Goal: Register for event/course

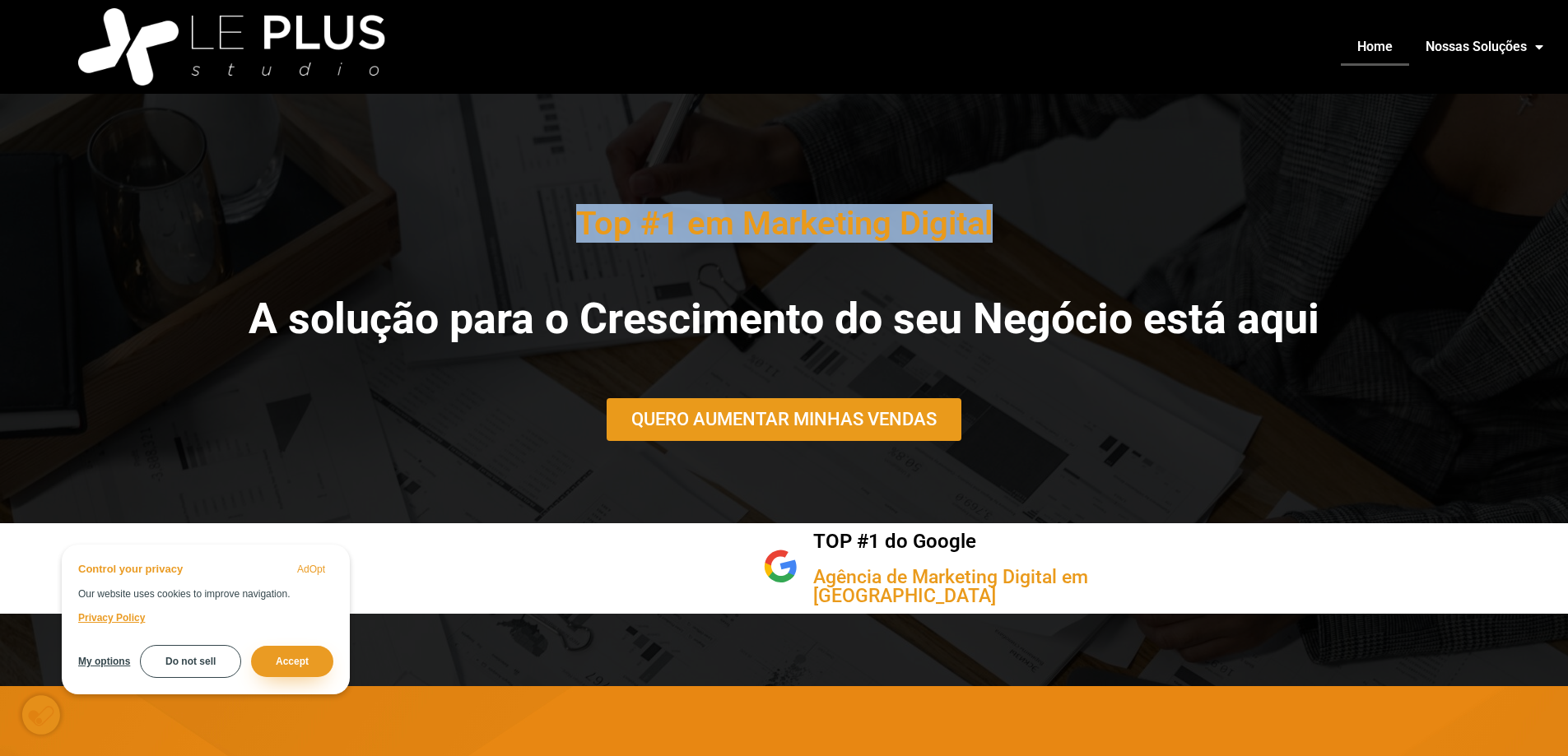
click at [1331, 227] on div "Top #1 em Marketing Digital A solução para o Crescimento do seu Negócio está aq…" at bounding box center [784, 390] width 1568 height 448
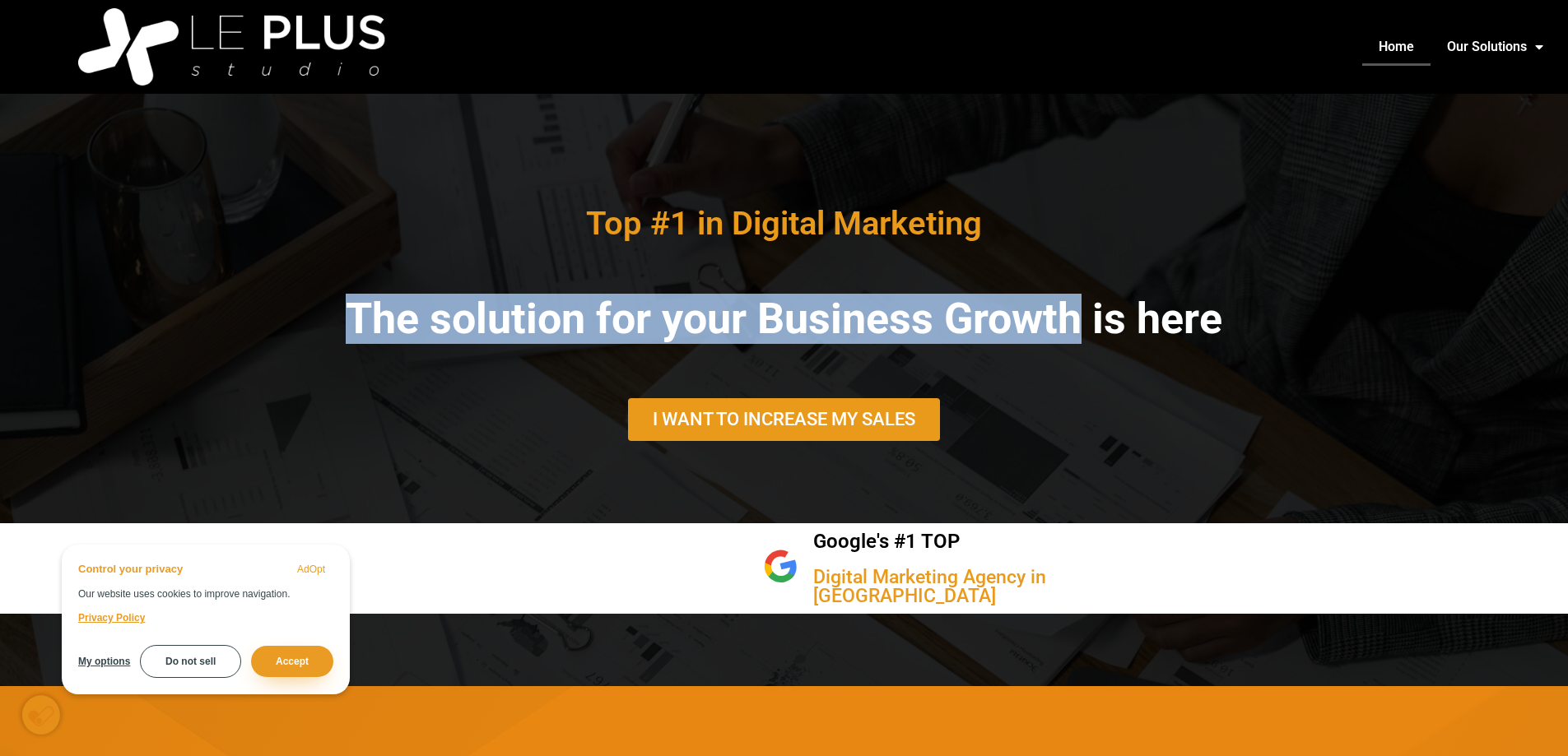
drag, startPoint x: 346, startPoint y: 337, endPoint x: 1128, endPoint y: 337, distance: 782.0
click at [1128, 337] on font "The solution for your Business Growth is here" at bounding box center [784, 318] width 877 height 50
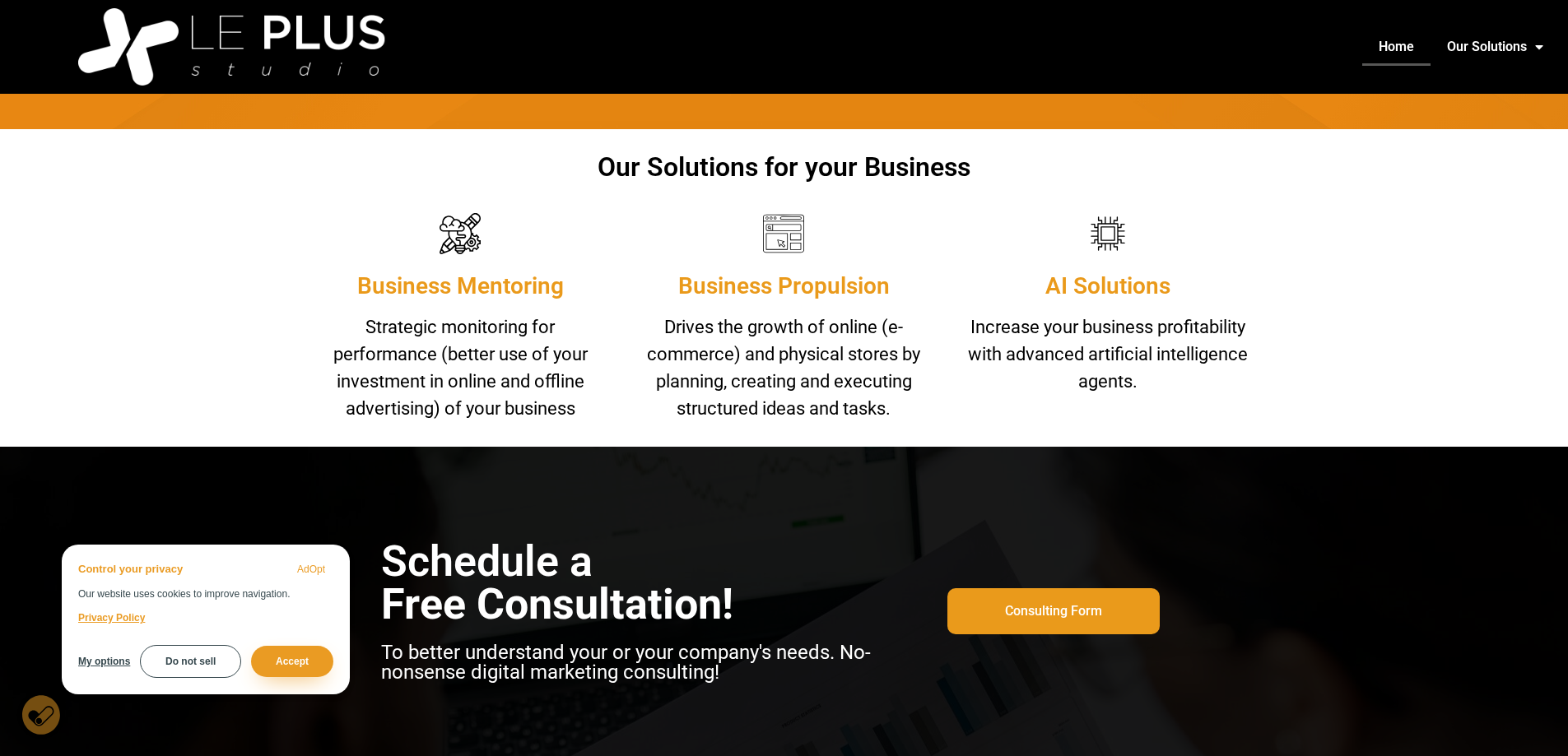
scroll to position [1152, 0]
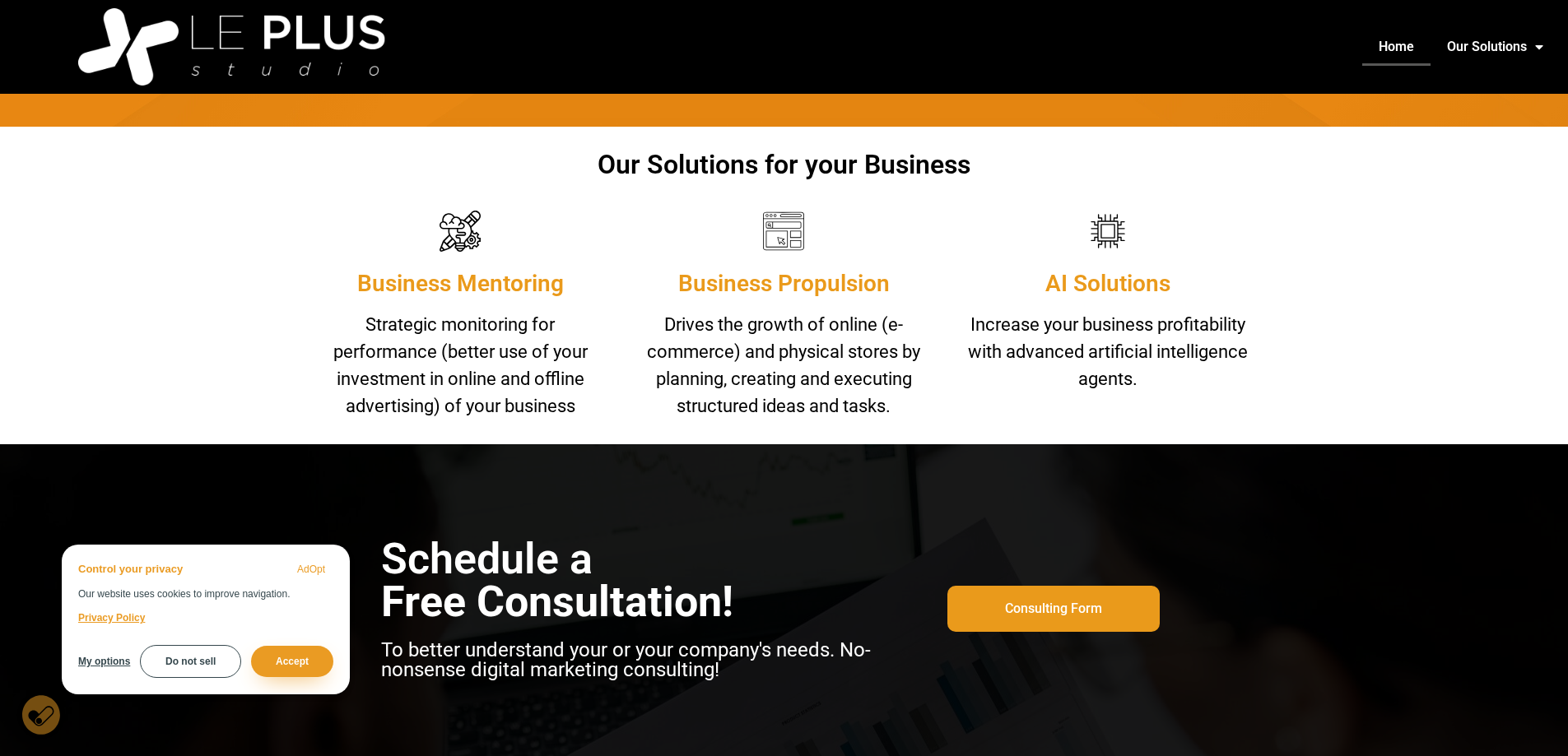
click at [259, 668] on button "Accept" at bounding box center [292, 662] width 82 height 31
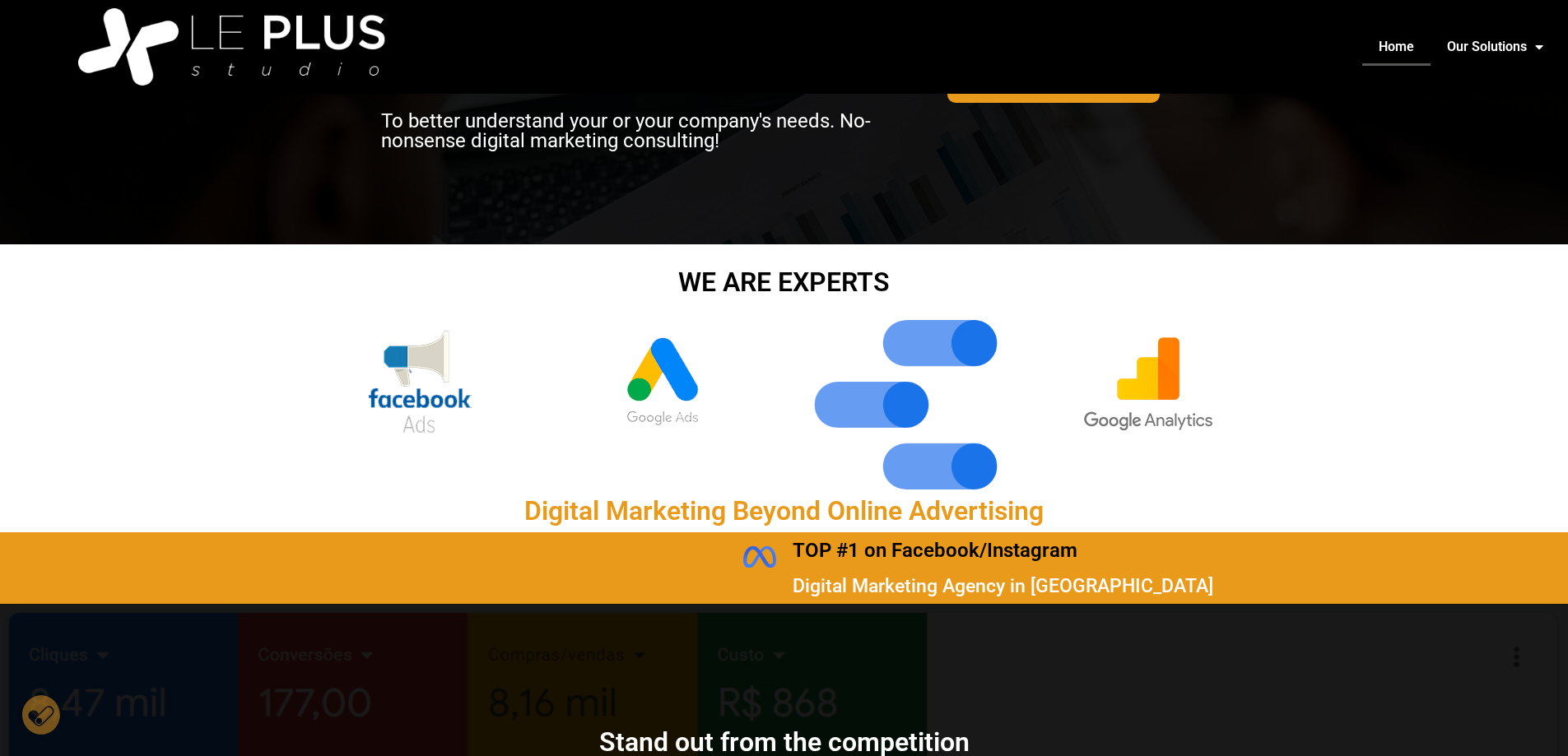
scroll to position [1563, 0]
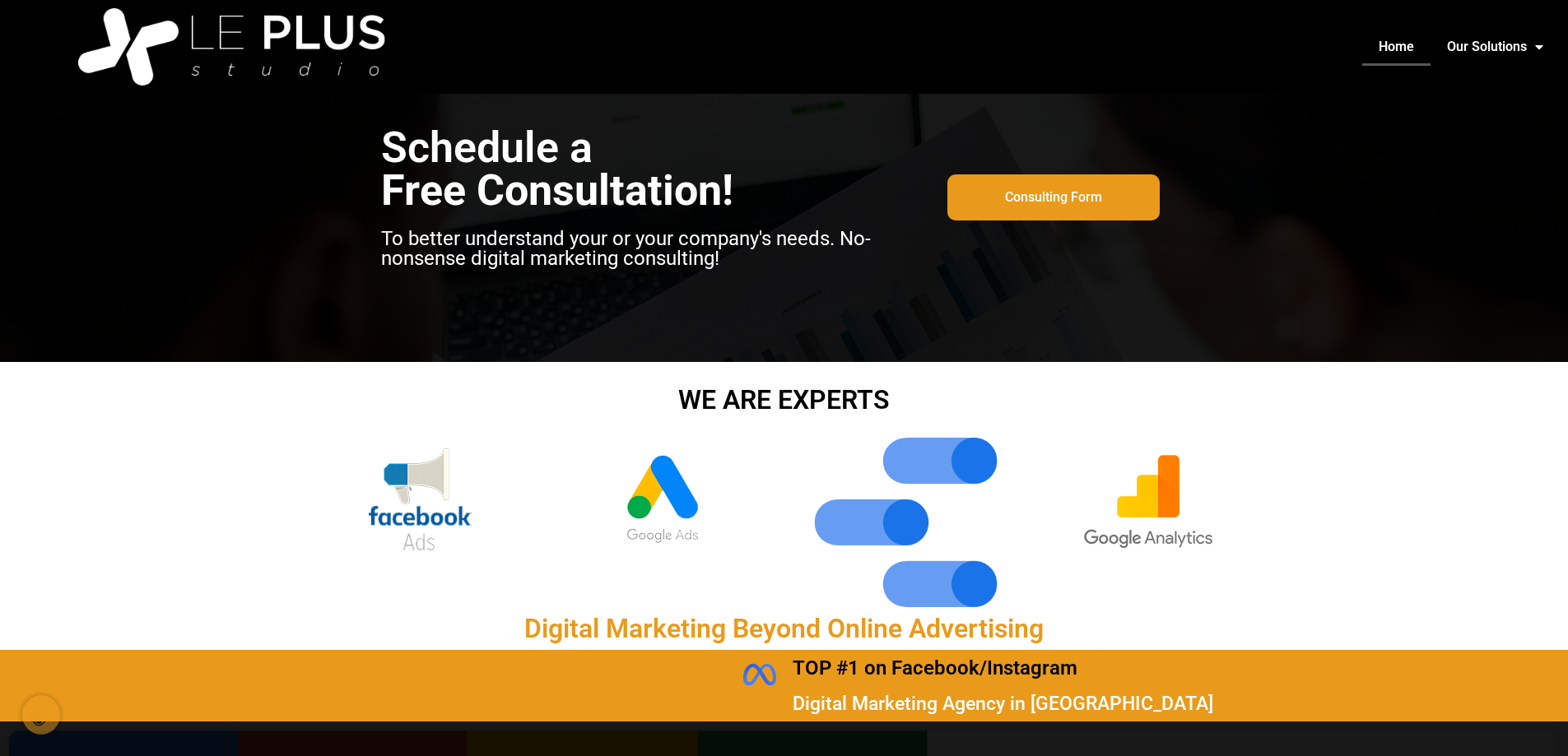
click at [1071, 224] on div "Consulting Form" at bounding box center [1053, 197] width 283 height 158
click at [1053, 198] on font "Consulting Form" at bounding box center [1053, 197] width 97 height 16
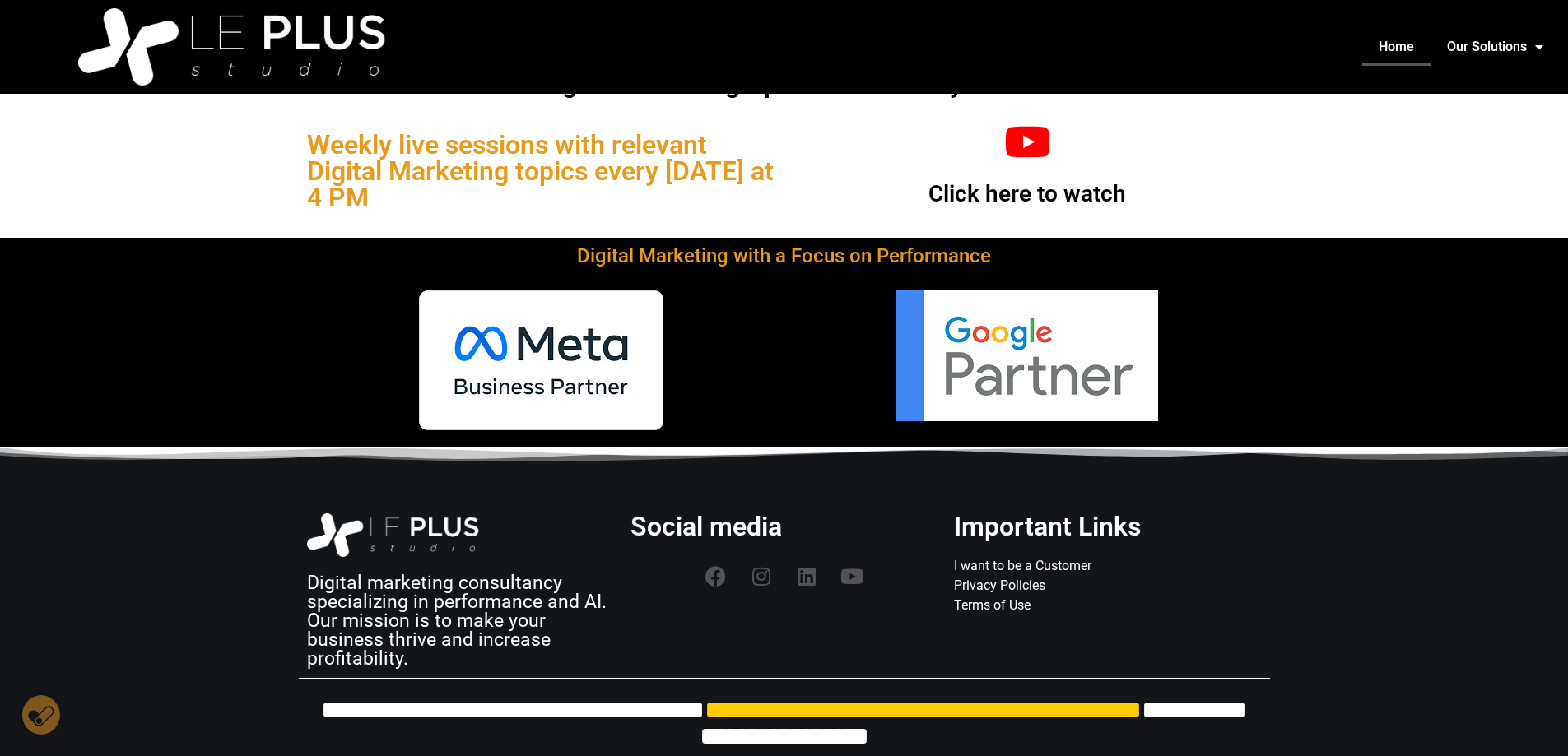
scroll to position [2642, 0]
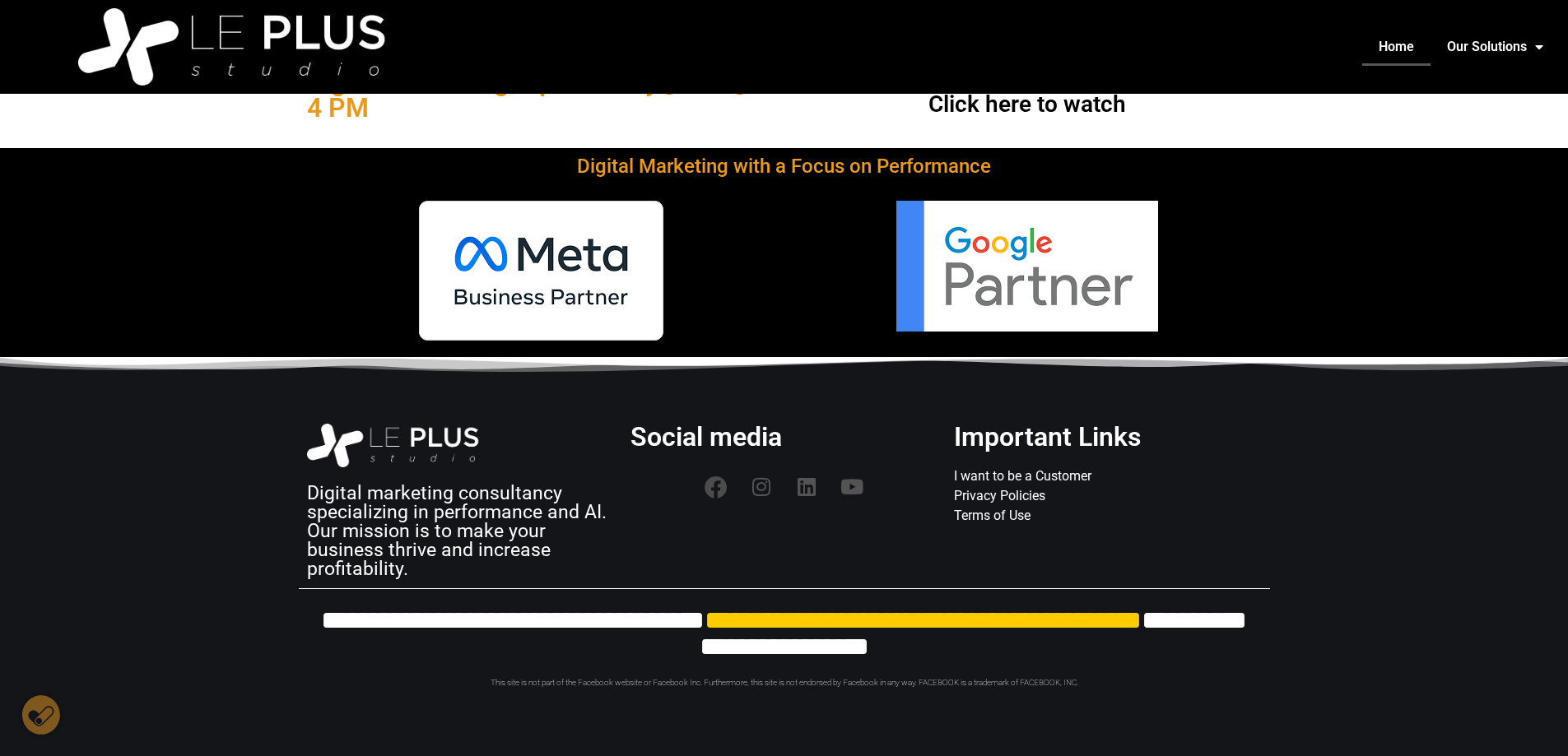
click at [712, 487] on icon at bounding box center [716, 488] width 24 height 24
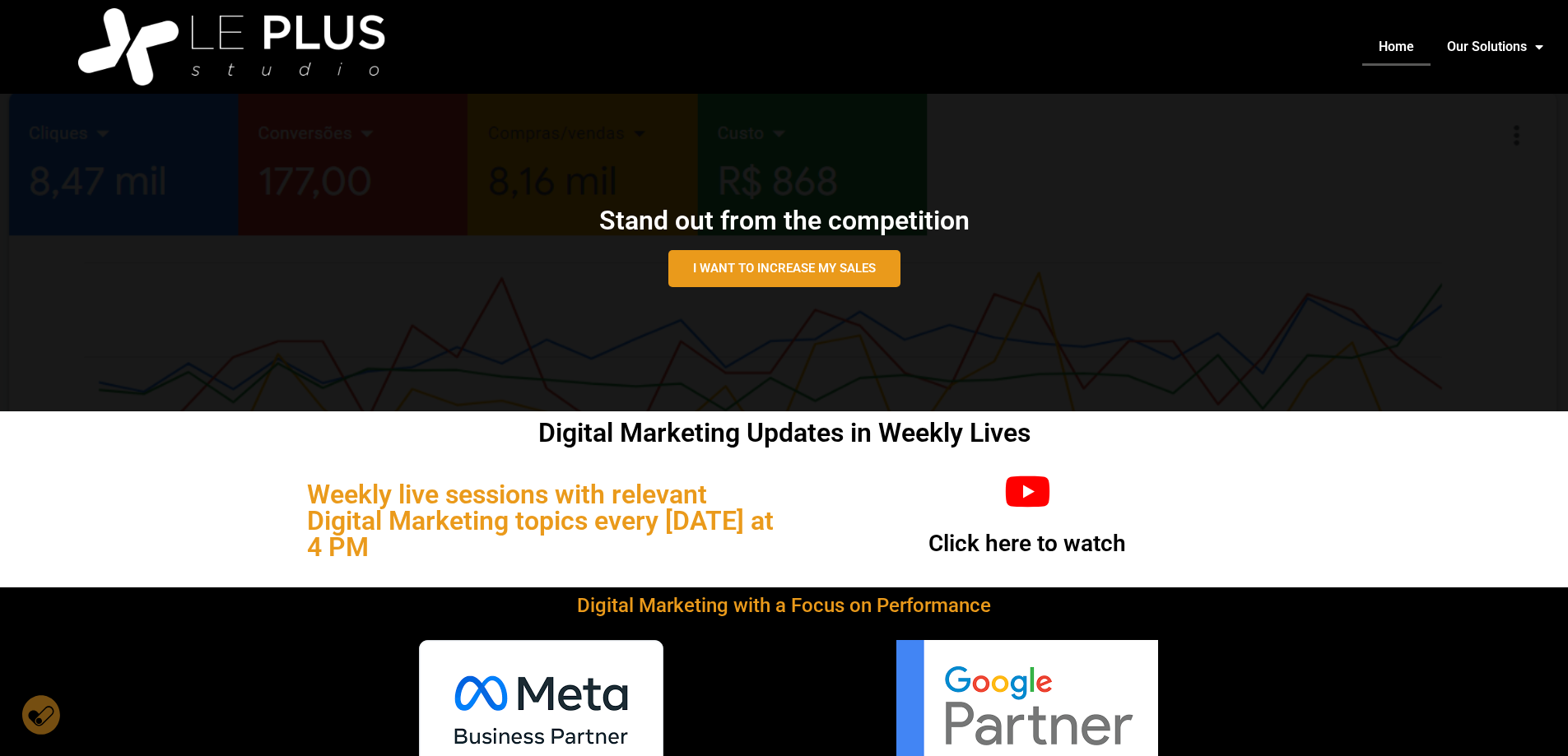
scroll to position [2066, 0]
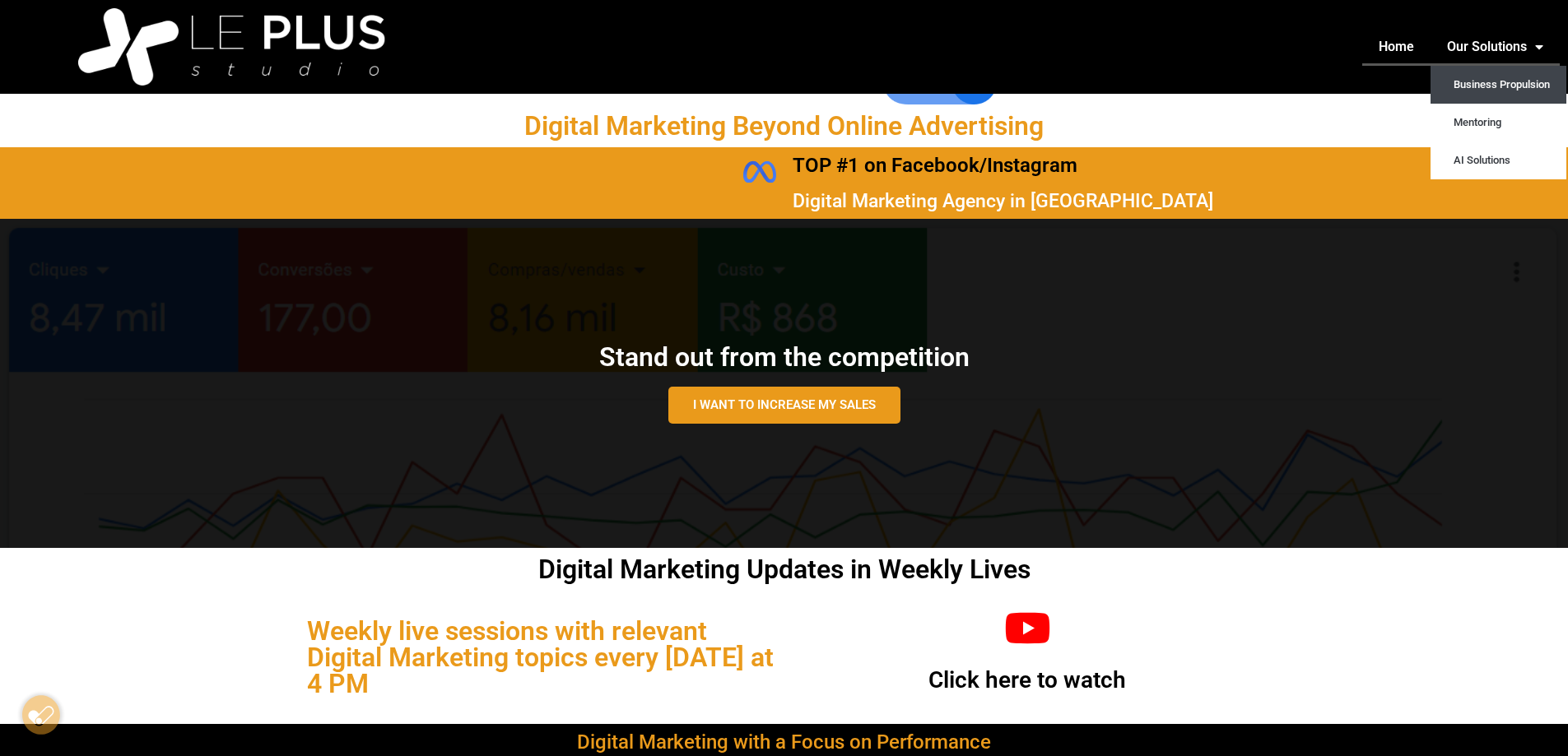
click at [1486, 86] on font "Business Propulsion" at bounding box center [1501, 84] width 96 height 13
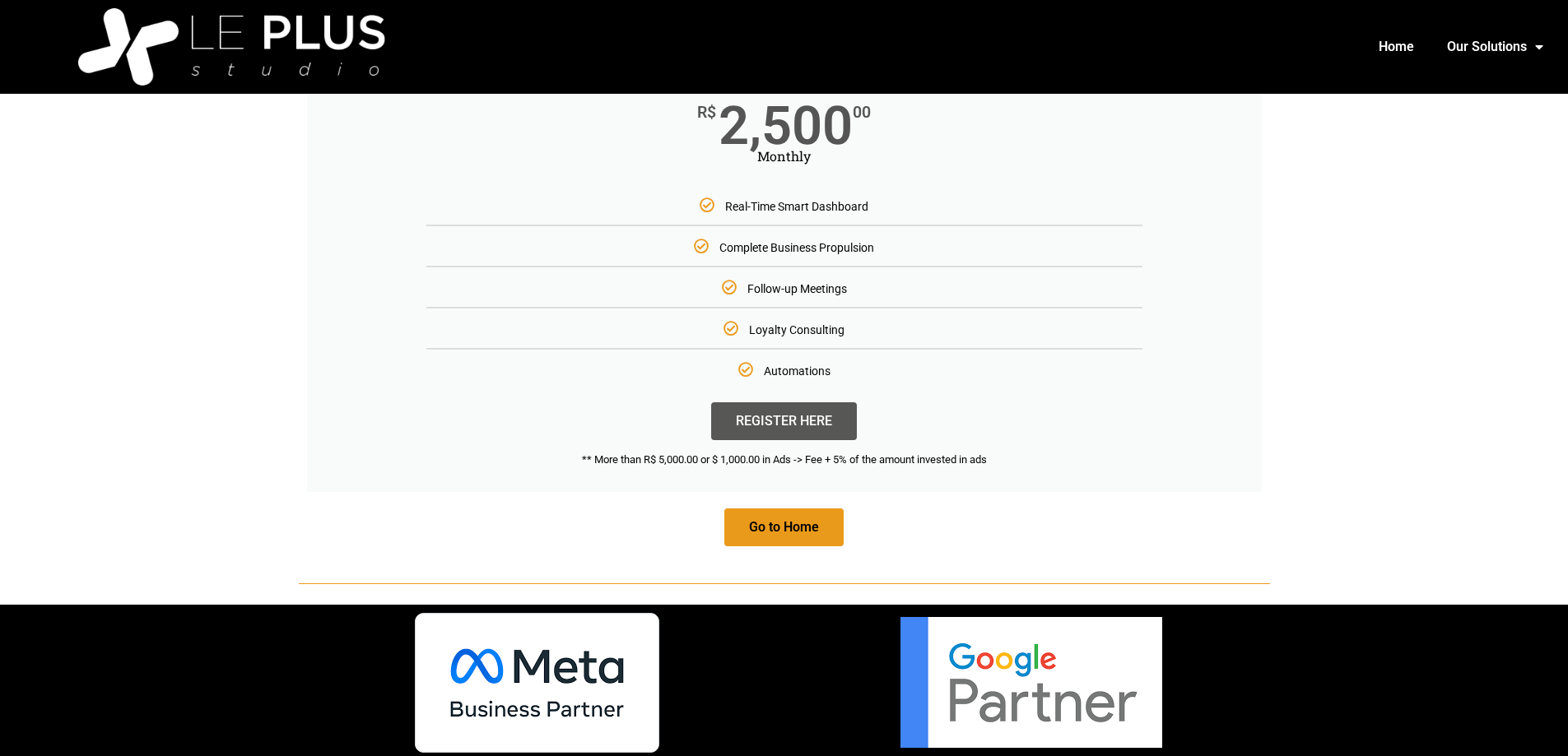
scroll to position [6583, 0]
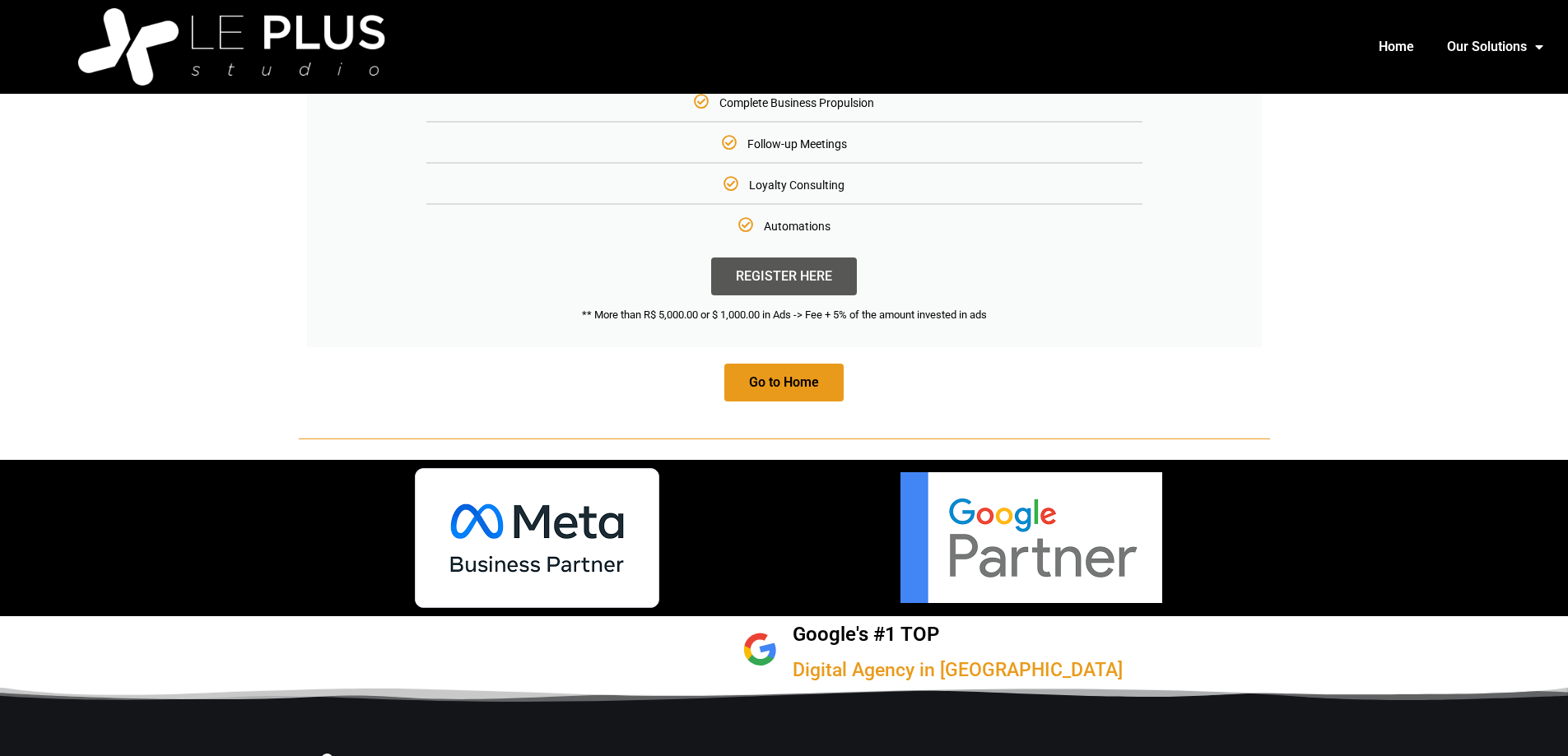
click at [753, 284] on font "REGISTER HERE" at bounding box center [784, 276] width 96 height 16
drag, startPoint x: 761, startPoint y: 329, endPoint x: 930, endPoint y: 333, distance: 169.0
click at [930, 322] on div "** More than R$ 5,000.00 or $ 1,000.00 in Ads -> Fee + 5% of the amount investe…" at bounding box center [784, 314] width 905 height 15
click at [931, 322] on div "** More than R$ 5,000.00 or $ 1,000.00 in Ads -> Fee + 5% of the amount investe…" at bounding box center [784, 314] width 905 height 15
drag, startPoint x: 683, startPoint y: 329, endPoint x: 922, endPoint y: 328, distance: 239.0
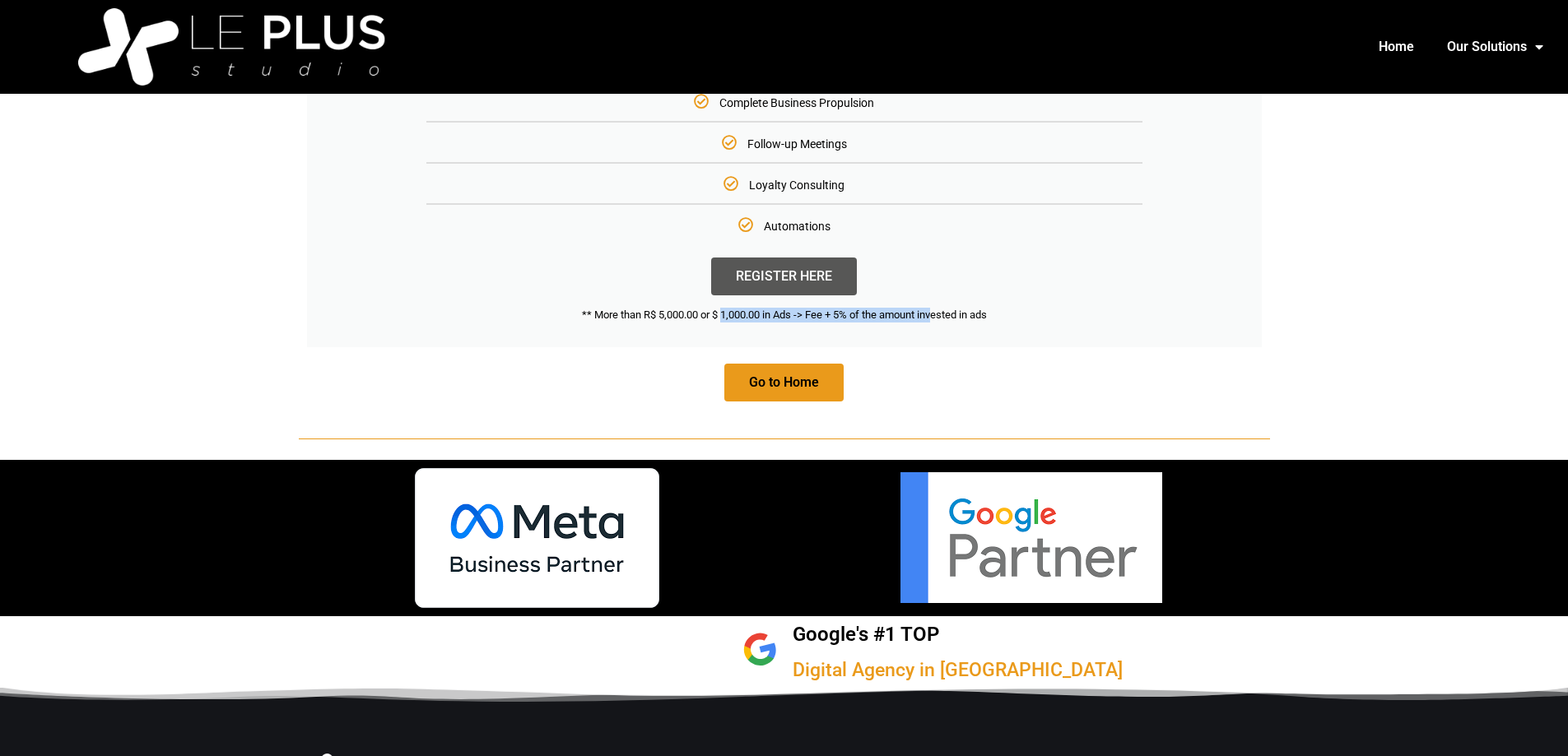
click at [922, 321] on font "** More than R$ 5,000.00 or $ 1,000.00 in Ads -> Fee + 5% of the amount investe…" at bounding box center [784, 314] width 404 height 13
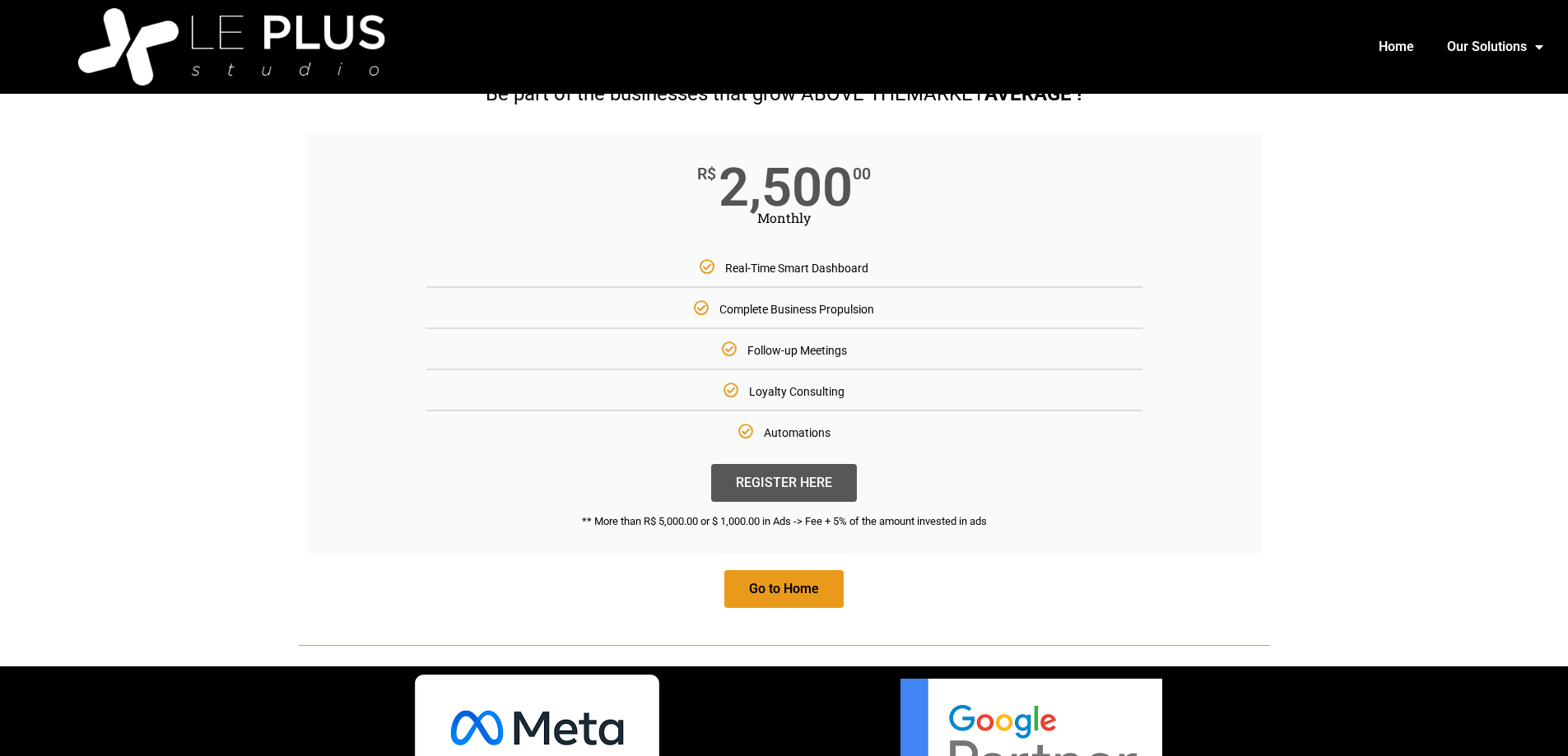
scroll to position [6254, 0]
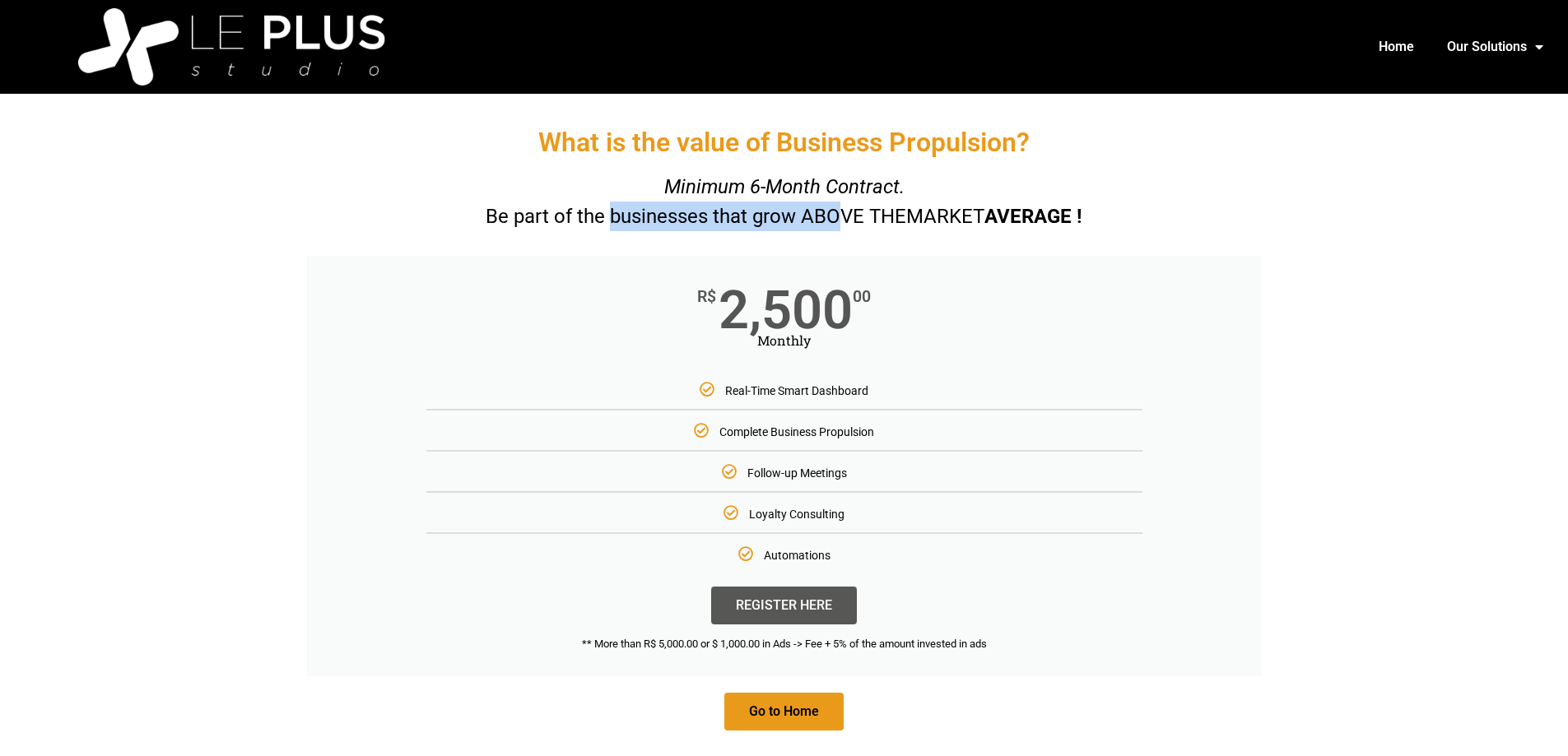
drag, startPoint x: 619, startPoint y: 240, endPoint x: 826, endPoint y: 240, distance: 207.0
click at [826, 240] on div "What is the value of Business Propulsion? Minimum 6-Month Contract. Be part of …" at bounding box center [784, 429] width 987 height 636
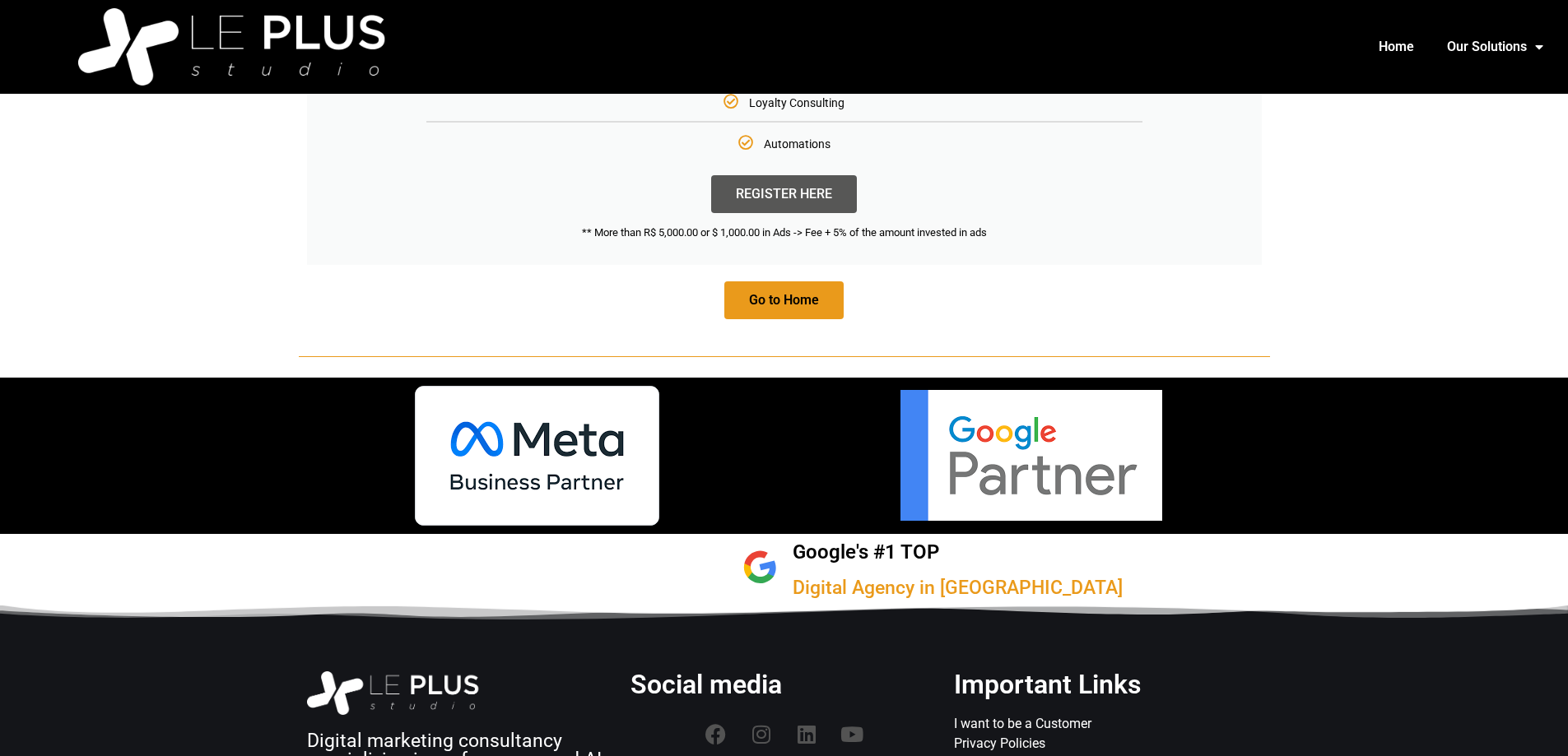
scroll to position [6925, 0]
